Goal: Task Accomplishment & Management: Use online tool/utility

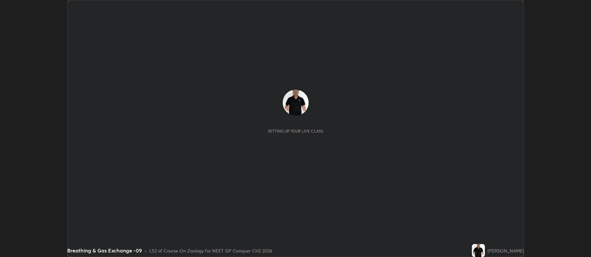
scroll to position [257, 591]
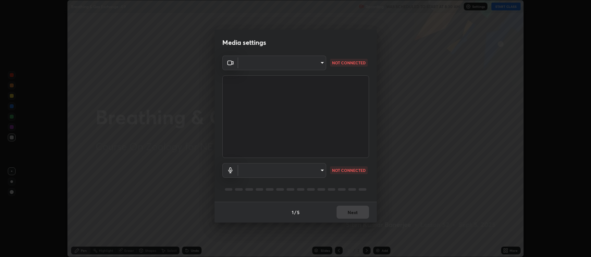
type input "5db75064d966c38022f0861f891c2b2deb8a9bf9a9a5a4ce251b0e0f2e365e36"
type input "default"
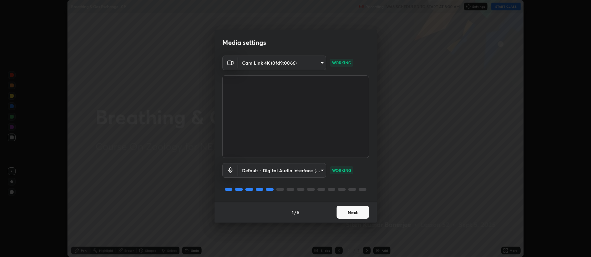
click at [355, 212] on button "Next" at bounding box center [353, 212] width 32 height 13
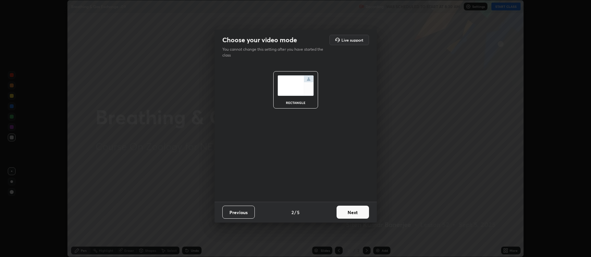
click at [354, 212] on button "Next" at bounding box center [353, 212] width 32 height 13
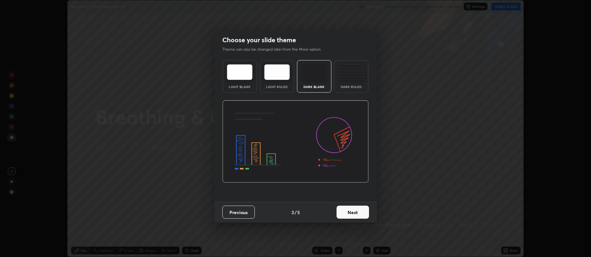
click at [353, 212] on button "Next" at bounding box center [353, 212] width 32 height 13
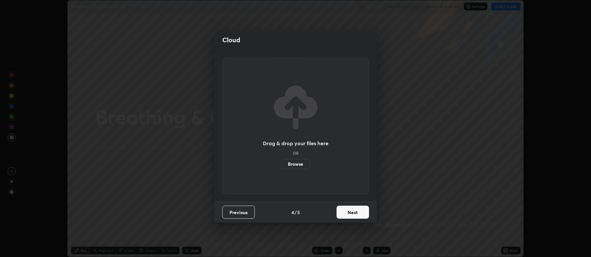
click at [353, 212] on button "Next" at bounding box center [353, 212] width 32 height 13
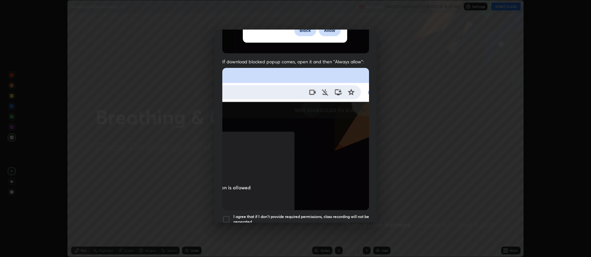
scroll to position [108, 0]
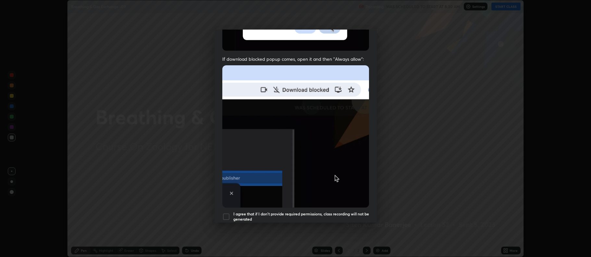
click at [227, 214] on div at bounding box center [226, 217] width 8 height 8
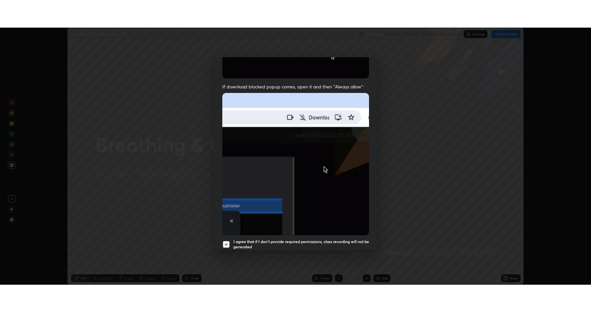
scroll to position [132, 0]
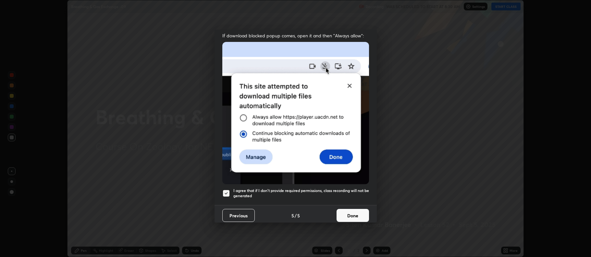
click at [350, 212] on button "Done" at bounding box center [353, 215] width 32 height 13
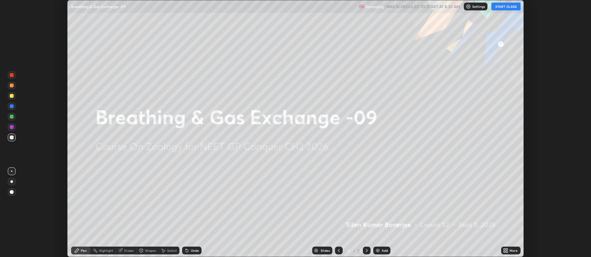
click at [506, 7] on button "START CLASS" at bounding box center [506, 7] width 29 height 8
click at [509, 251] on div "More" at bounding box center [510, 250] width 19 height 8
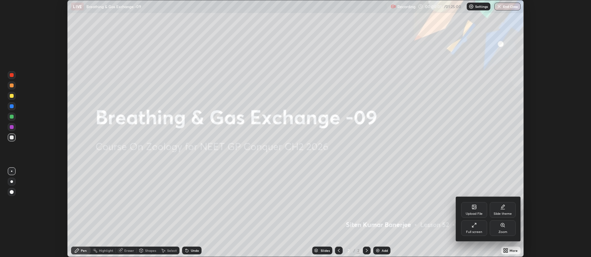
click at [471, 231] on div "Full screen" at bounding box center [474, 231] width 16 height 3
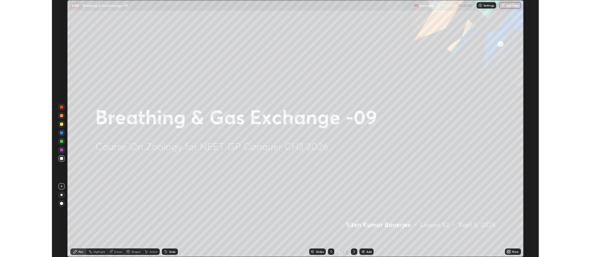
scroll to position [312, 591]
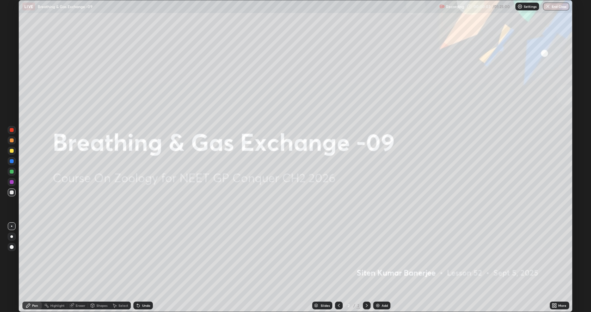
click at [387, 257] on div "Add" at bounding box center [385, 305] width 6 height 3
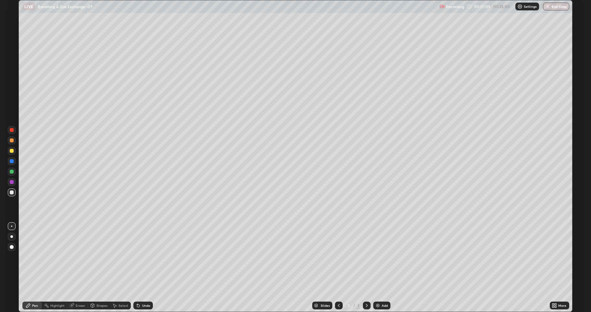
click at [12, 149] on div at bounding box center [12, 151] width 4 height 4
click at [12, 192] on div at bounding box center [12, 192] width 4 height 4
click at [381, 257] on div "Add" at bounding box center [381, 305] width 17 height 8
click at [11, 152] on div at bounding box center [12, 151] width 4 height 4
click at [12, 182] on div at bounding box center [12, 182] width 4 height 4
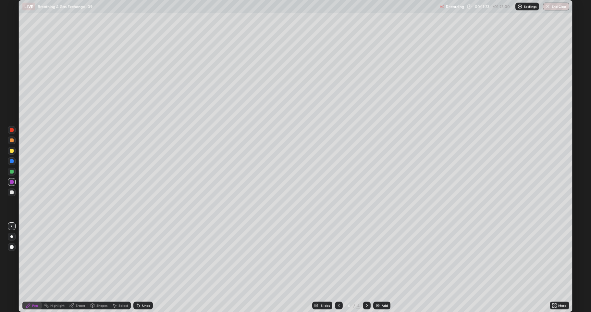
click at [12, 171] on div at bounding box center [12, 172] width 4 height 4
click at [11, 182] on div at bounding box center [12, 182] width 4 height 4
click at [11, 192] on div at bounding box center [12, 192] width 4 height 4
click at [9, 152] on div at bounding box center [12, 151] width 8 height 8
click at [381, 257] on div "Add" at bounding box center [381, 305] width 17 height 8
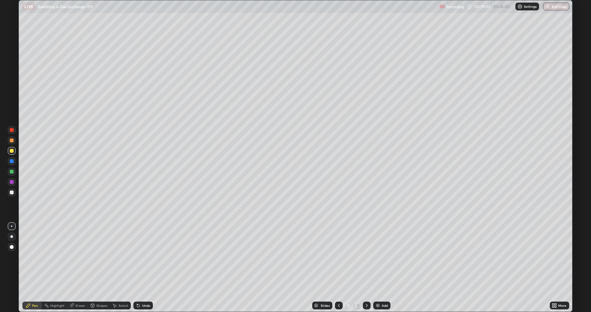
click at [338, 257] on icon at bounding box center [338, 305] width 5 height 5
click at [366, 257] on icon at bounding box center [366, 305] width 5 height 5
click at [383, 257] on div "Add" at bounding box center [385, 305] width 6 height 3
click at [13, 192] on div at bounding box center [12, 192] width 4 height 4
click at [10, 141] on div at bounding box center [12, 140] width 4 height 4
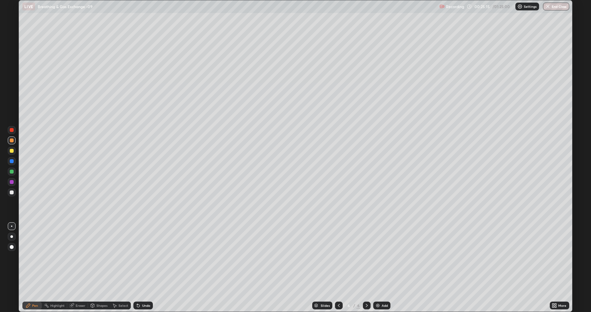
click at [13, 163] on div at bounding box center [12, 161] width 4 height 4
click at [11, 132] on div at bounding box center [12, 130] width 8 height 8
click at [81, 257] on div "Eraser" at bounding box center [81, 305] width 10 height 3
click at [37, 257] on div "Pen" at bounding box center [35, 305] width 6 height 3
click at [10, 161] on div at bounding box center [12, 161] width 4 height 4
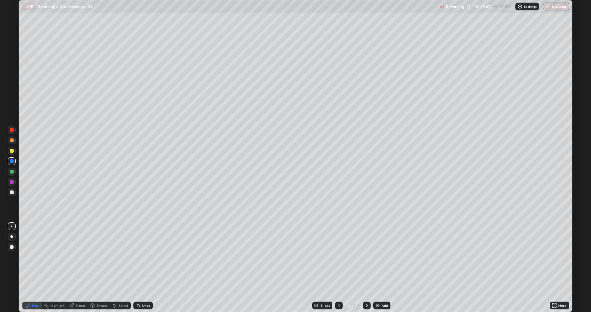
click at [9, 130] on div at bounding box center [12, 130] width 8 height 8
click at [10, 192] on div at bounding box center [12, 192] width 4 height 4
click at [12, 171] on div at bounding box center [12, 172] width 4 height 4
click at [12, 192] on div at bounding box center [12, 192] width 4 height 4
click at [77, 257] on div "Eraser" at bounding box center [81, 305] width 10 height 3
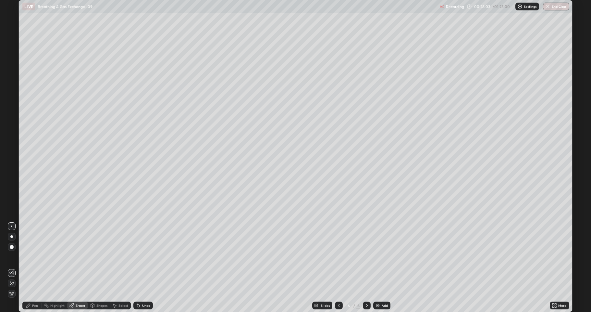
click at [36, 257] on div "Pen" at bounding box center [35, 305] width 6 height 3
click at [9, 191] on div at bounding box center [12, 192] width 8 height 8
click at [384, 257] on div "Add" at bounding box center [385, 305] width 6 height 3
click at [9, 149] on div at bounding box center [12, 151] width 8 height 8
click at [11, 192] on div at bounding box center [12, 192] width 4 height 4
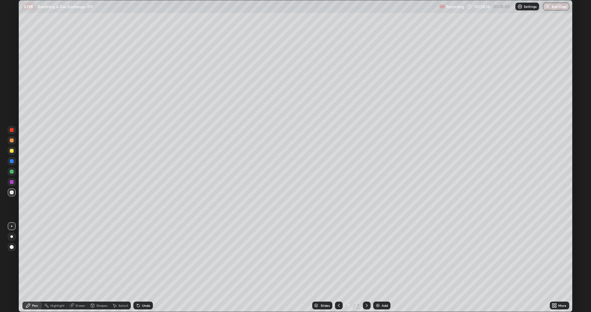
click at [382, 257] on div "Add" at bounding box center [385, 305] width 6 height 3
click at [76, 257] on div "Eraser" at bounding box center [77, 305] width 21 height 8
click at [37, 257] on div "Pen" at bounding box center [35, 305] width 6 height 3
click at [11, 151] on div at bounding box center [12, 151] width 4 height 4
click at [382, 257] on div "Add" at bounding box center [385, 305] width 6 height 3
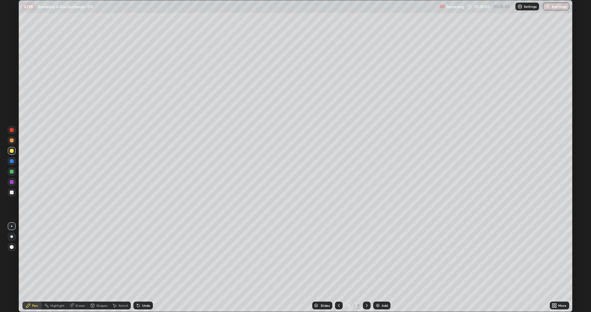
click at [557, 6] on button "End Class" at bounding box center [556, 7] width 26 height 8
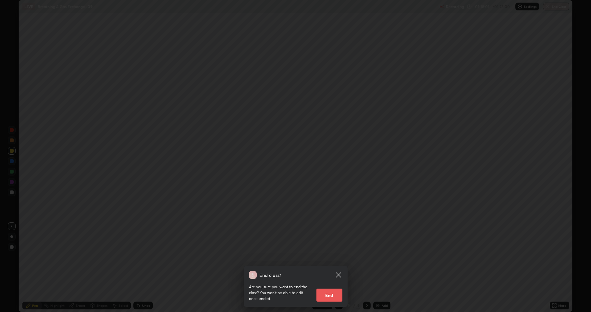
click at [331, 257] on button "End" at bounding box center [330, 294] width 26 height 13
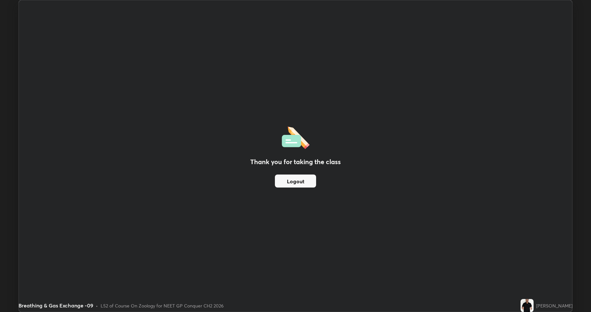
click at [305, 180] on button "Logout" at bounding box center [295, 180] width 41 height 13
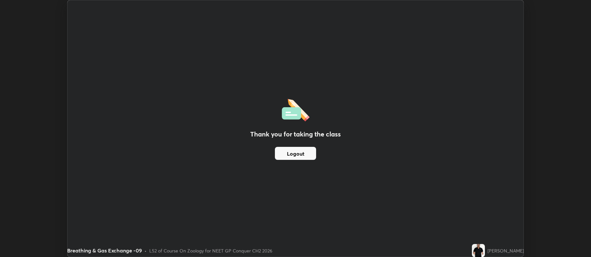
scroll to position [32214, 31880]
